Goal: Transaction & Acquisition: Book appointment/travel/reservation

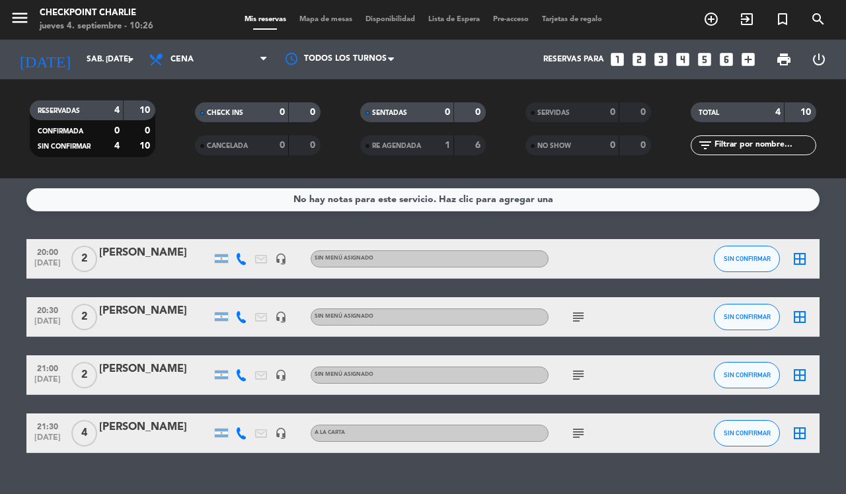
click at [708, 17] on icon "add_circle_outline" at bounding box center [711, 19] width 16 height 16
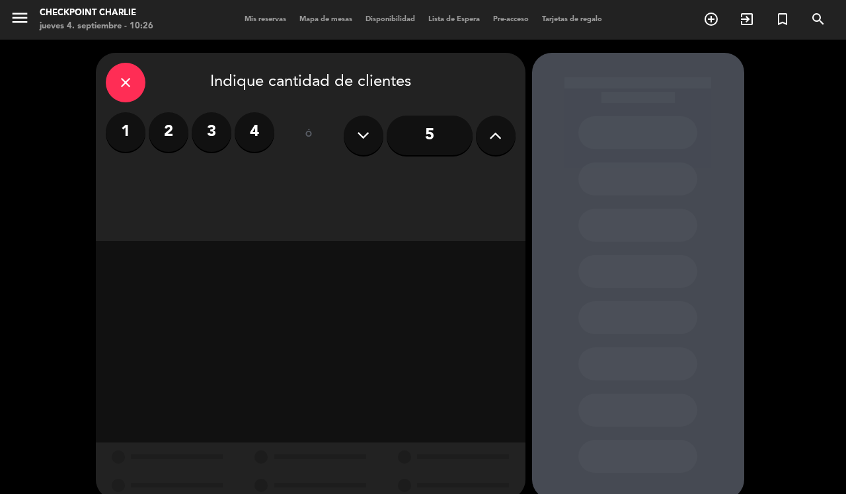
click at [173, 136] on label "2" at bounding box center [169, 132] width 40 height 40
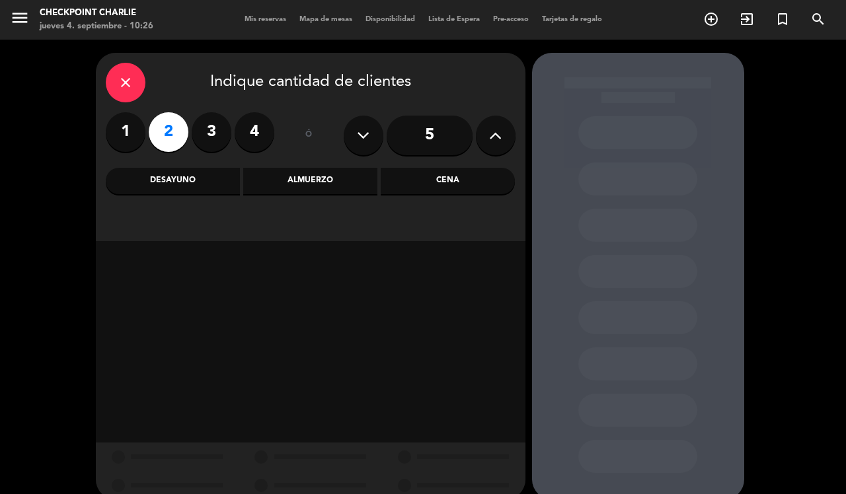
click at [471, 180] on div "Cena" at bounding box center [448, 181] width 134 height 26
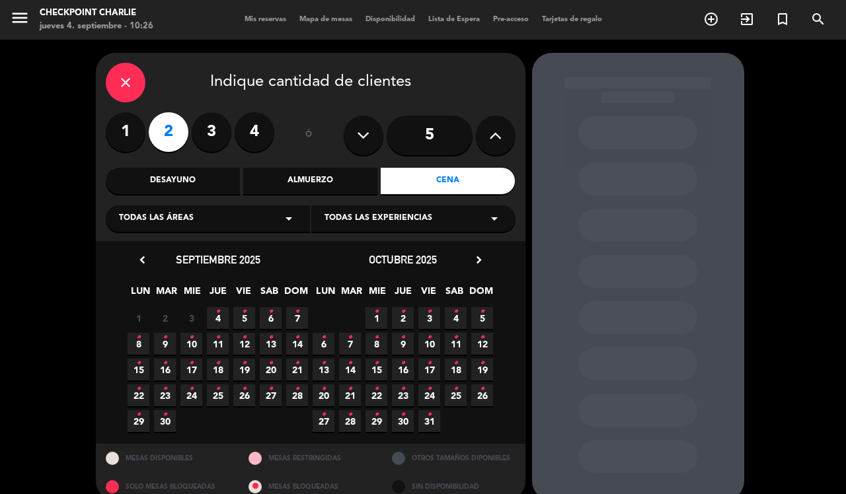
click at [217, 309] on icon "•" at bounding box center [217, 311] width 5 height 21
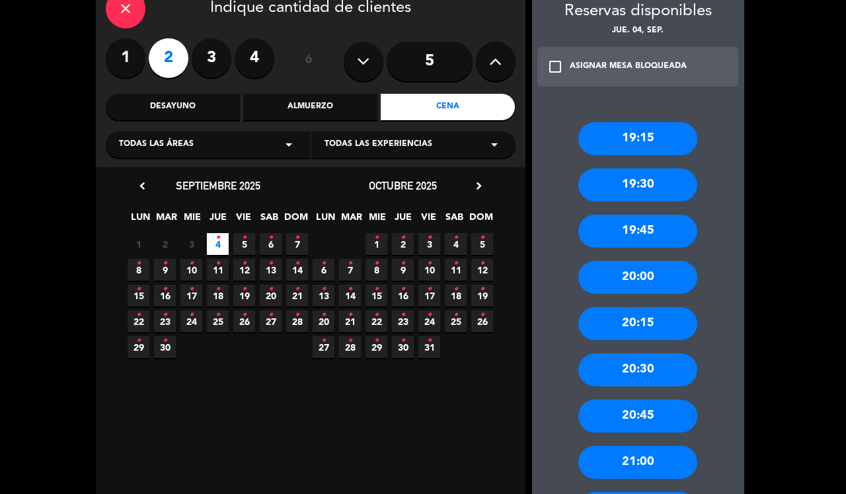
scroll to position [118, 0]
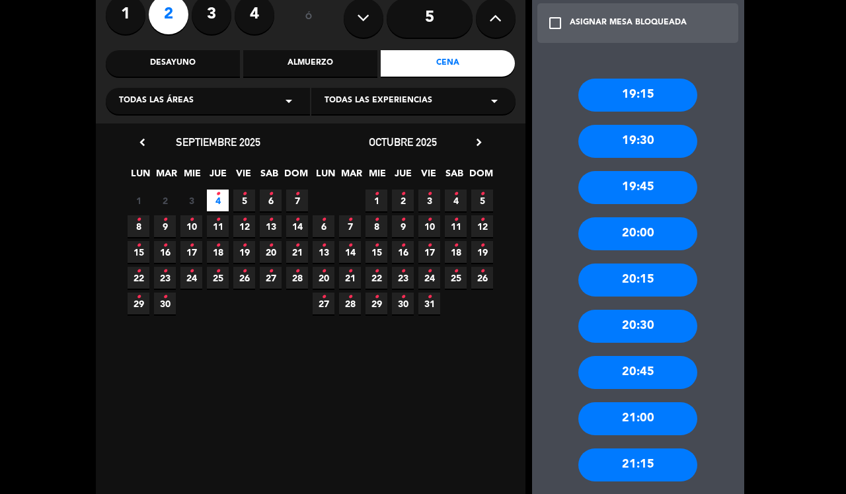
click at [654, 420] on div "21:00" at bounding box center [637, 418] width 119 height 33
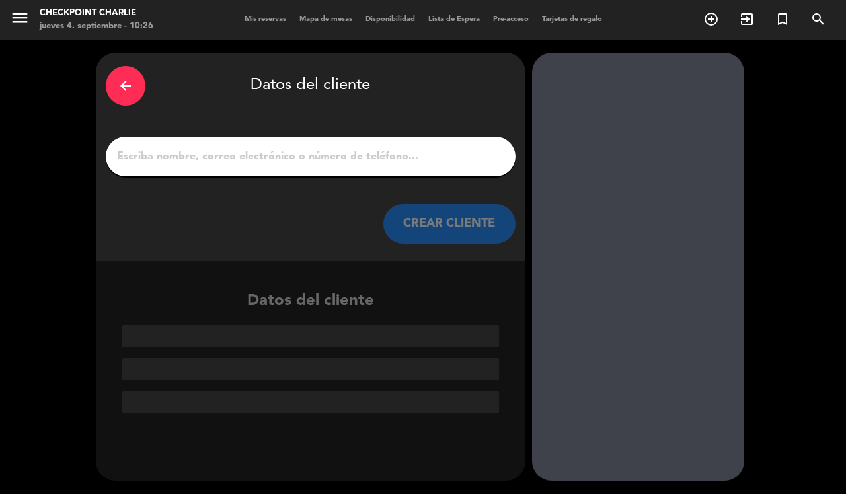
scroll to position [0, 0]
click at [332, 149] on input "1" at bounding box center [311, 156] width 390 height 19
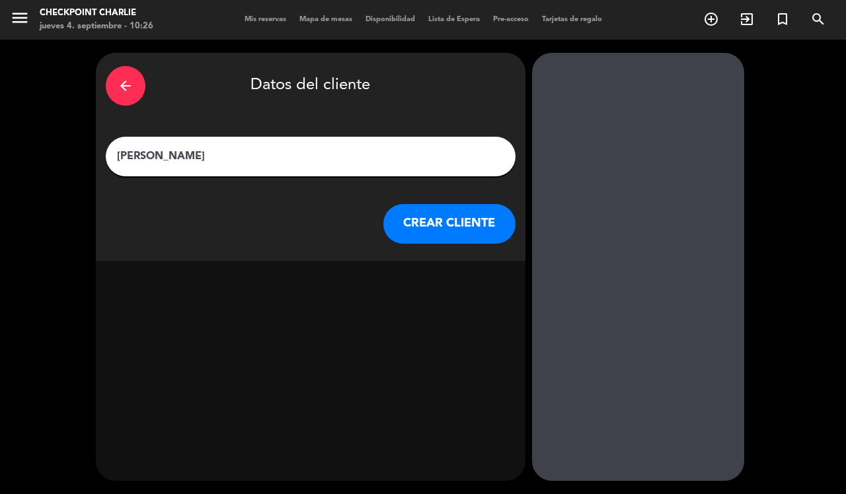
type input "[PERSON_NAME]"
click at [486, 236] on button "CREAR CLIENTE" at bounding box center [449, 224] width 132 height 40
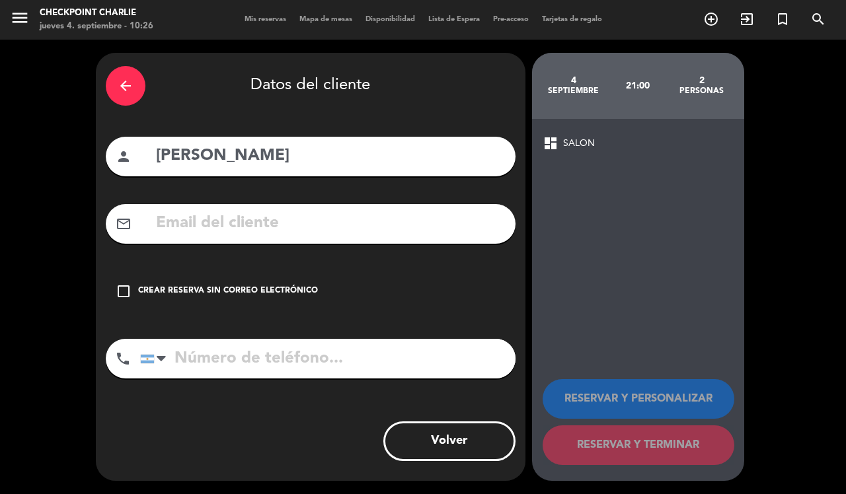
click at [120, 295] on icon "check_box_outline_blank" at bounding box center [124, 292] width 16 height 16
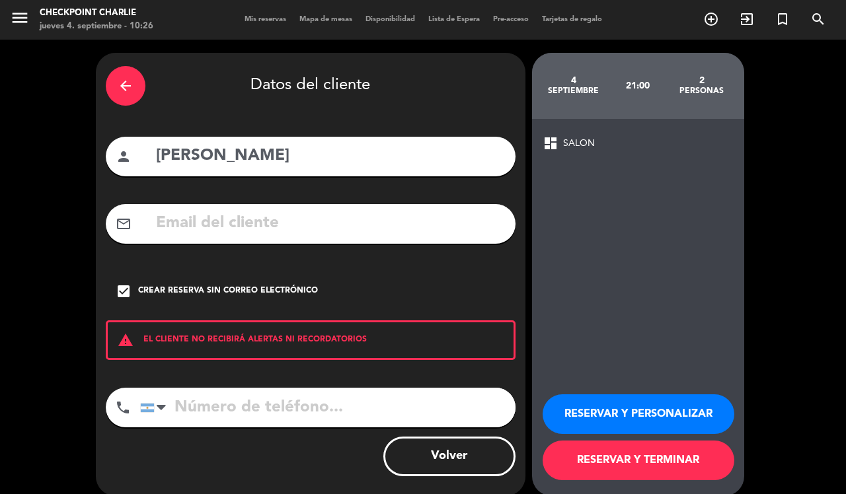
click at [261, 398] on input "tel" at bounding box center [327, 408] width 375 height 40
type input "1145403533"
click at [641, 459] on button "RESERVAR Y TERMINAR" at bounding box center [639, 461] width 192 height 40
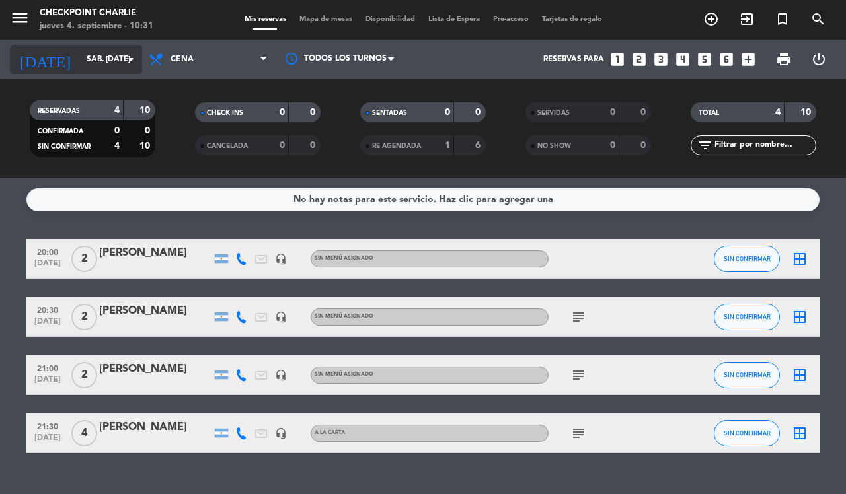
click at [130, 61] on icon "arrow_drop_down" at bounding box center [131, 60] width 16 height 16
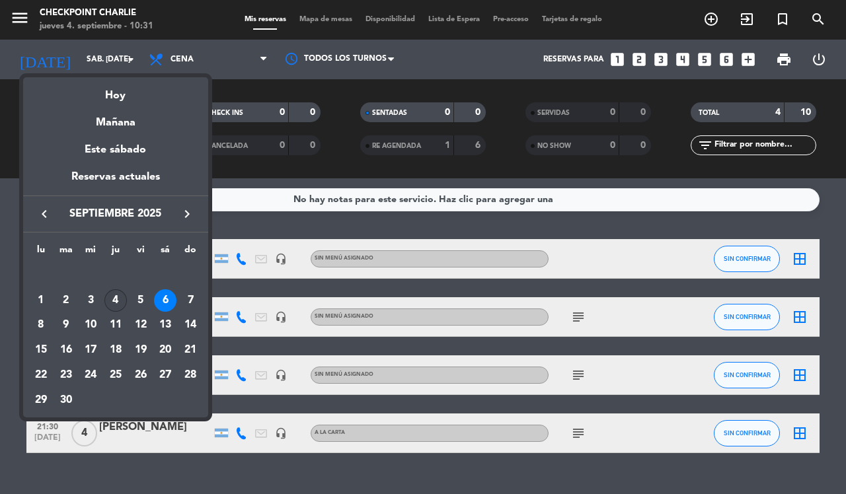
click at [114, 296] on div "4" at bounding box center [115, 300] width 22 height 22
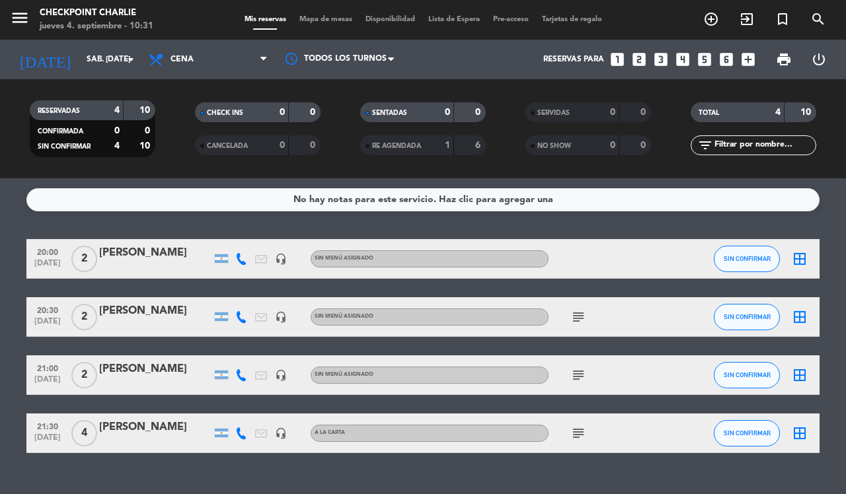
type input "[DEMOGRAPHIC_DATA] [DATE]"
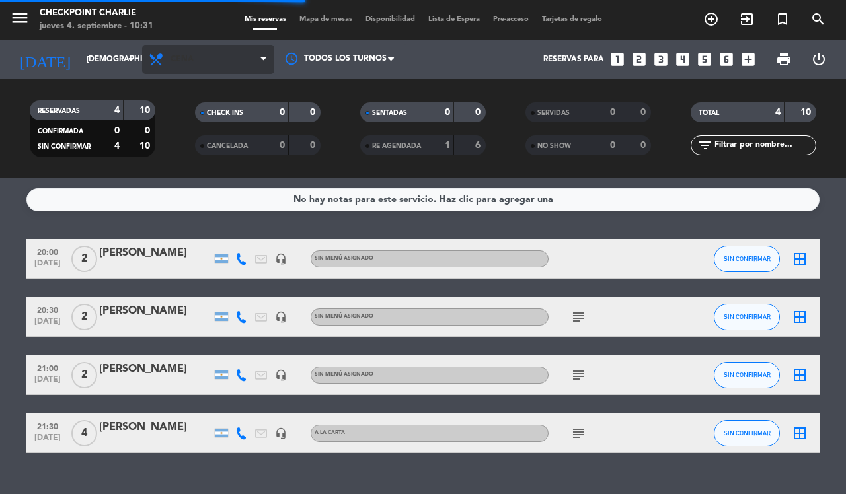
click at [252, 63] on span "Cena" at bounding box center [208, 59] width 132 height 29
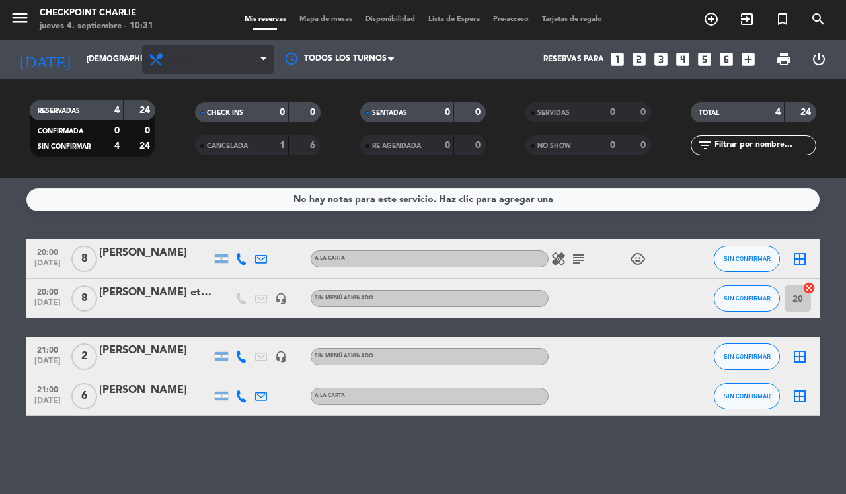
click at [245, 65] on span "Cena" at bounding box center [208, 59] width 132 height 29
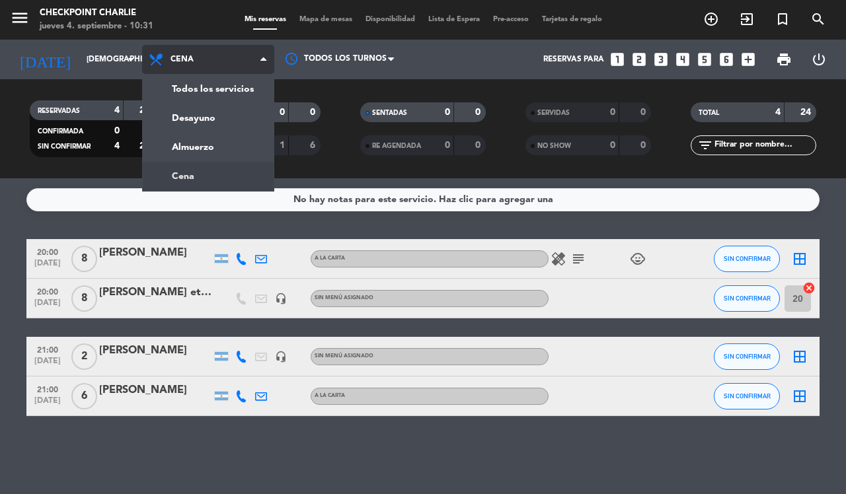
click at [184, 147] on div "menu Checkpoint Charlie jueves 4. septiembre - 10:31 Mis reservas Mapa de mesas…" at bounding box center [423, 89] width 846 height 178
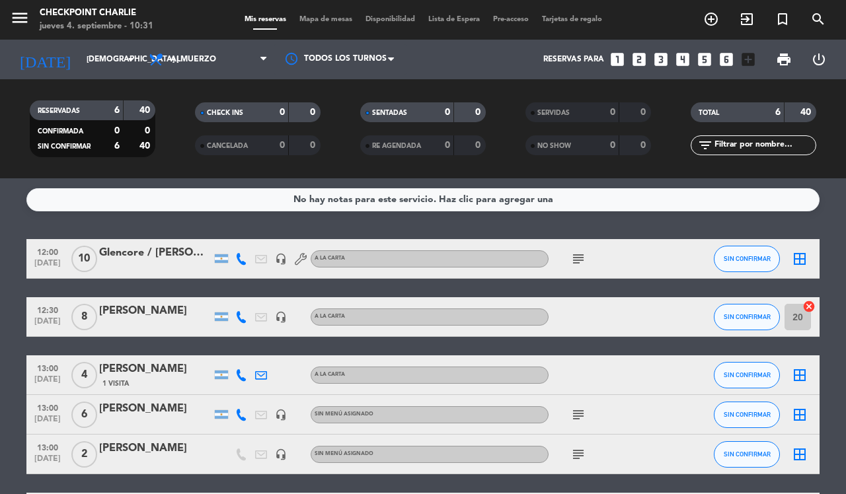
click at [584, 252] on icon "subject" at bounding box center [578, 259] width 16 height 16
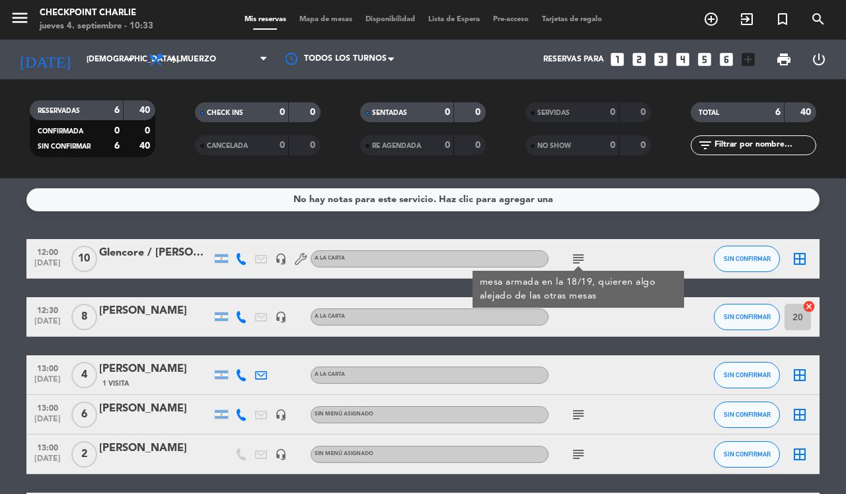
click at [576, 412] on icon "subject" at bounding box center [578, 415] width 16 height 16
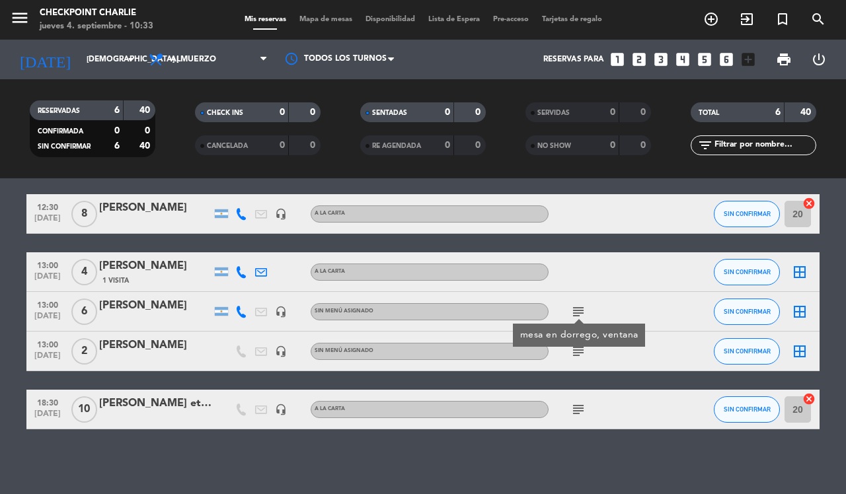
scroll to position [104, 0]
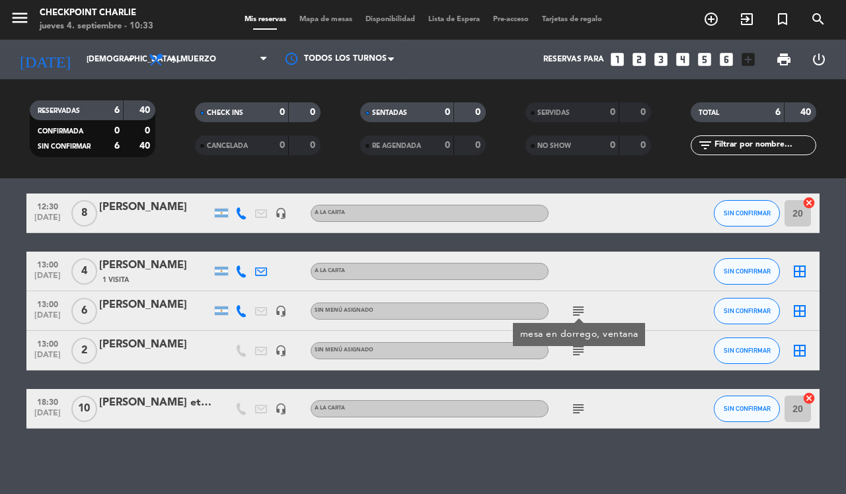
click at [576, 350] on icon "subject" at bounding box center [578, 351] width 16 height 16
click at [574, 354] on icon "subject" at bounding box center [578, 351] width 16 height 16
click at [579, 316] on icon "subject" at bounding box center [578, 311] width 16 height 16
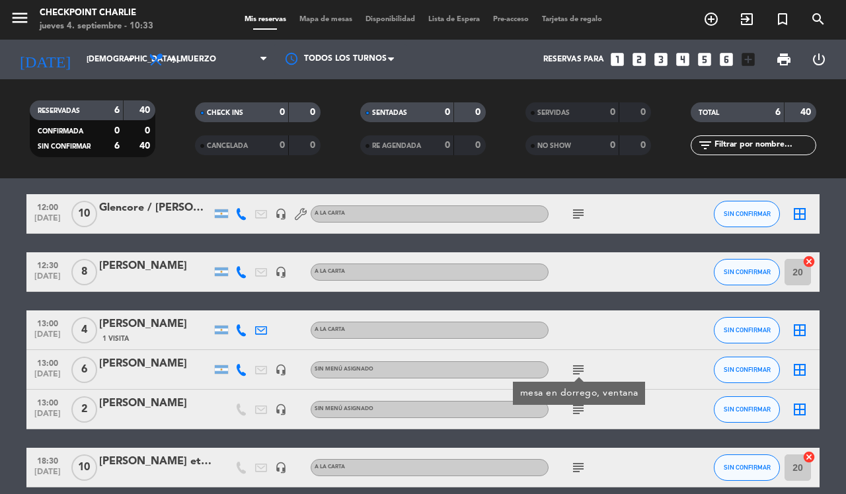
scroll to position [0, 0]
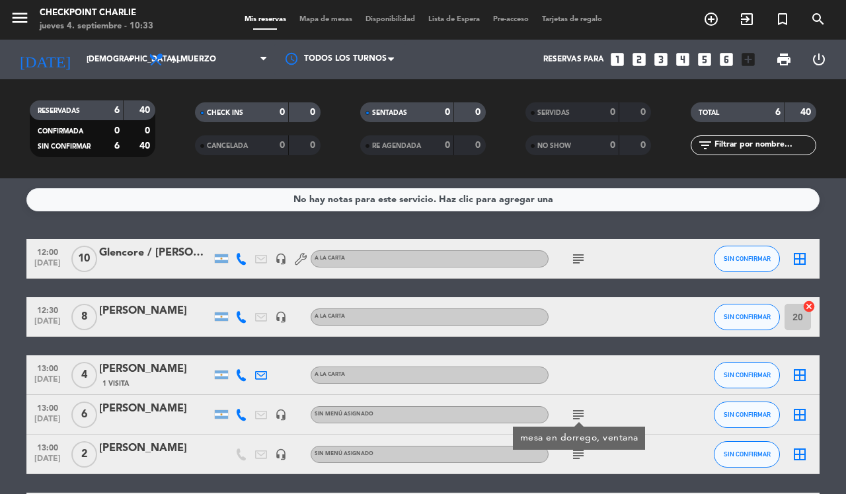
click at [576, 261] on icon "subject" at bounding box center [578, 259] width 16 height 16
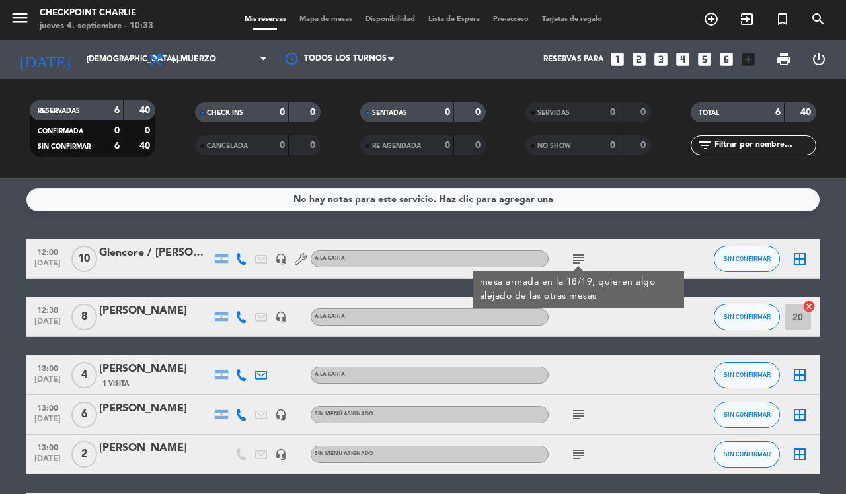
click at [578, 260] on icon "subject" at bounding box center [578, 259] width 16 height 16
